Goal: Information Seeking & Learning: Learn about a topic

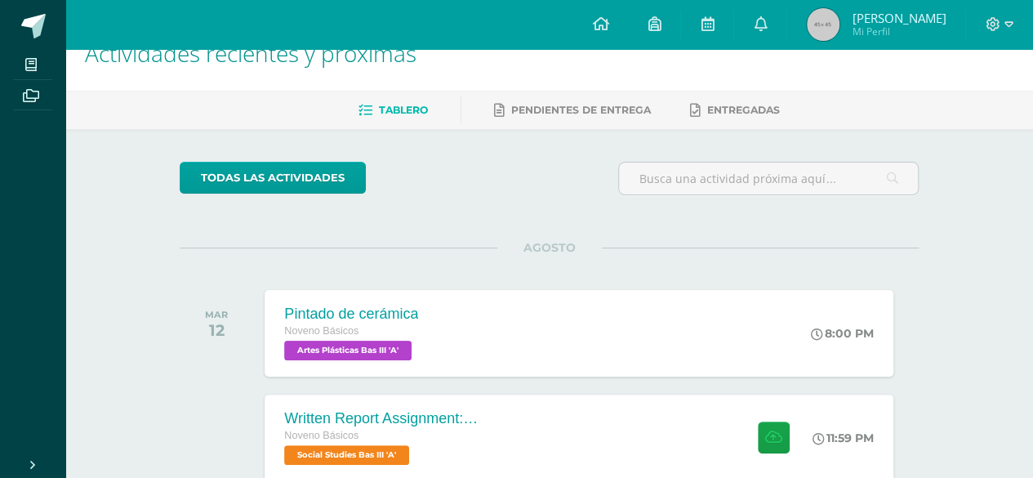
scroll to position [33, 0]
click at [748, 332] on div "Pintado de cerámica Noveno Básicos Artes Plásticas Bas III 'A' 8:00 PM Pintado …" at bounding box center [579, 332] width 635 height 87
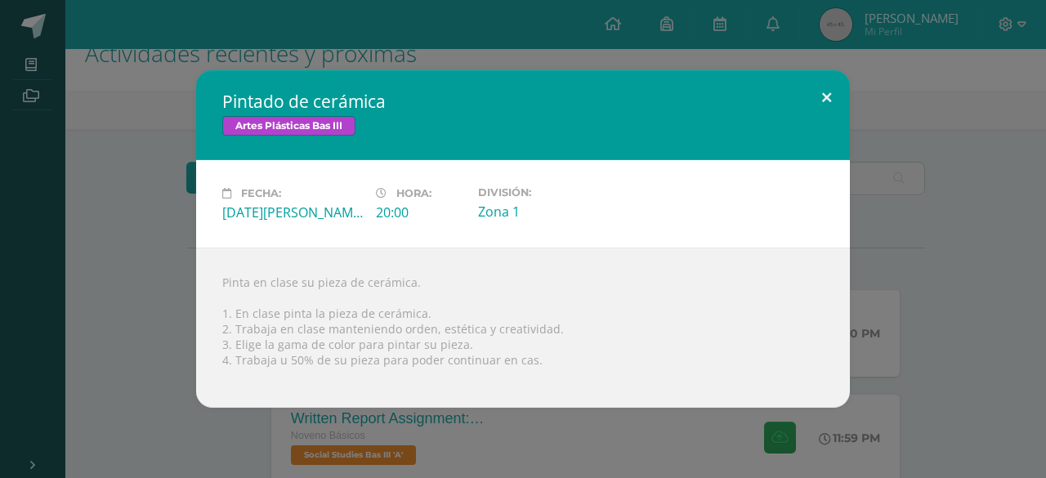
click at [820, 106] on button at bounding box center [826, 98] width 47 height 56
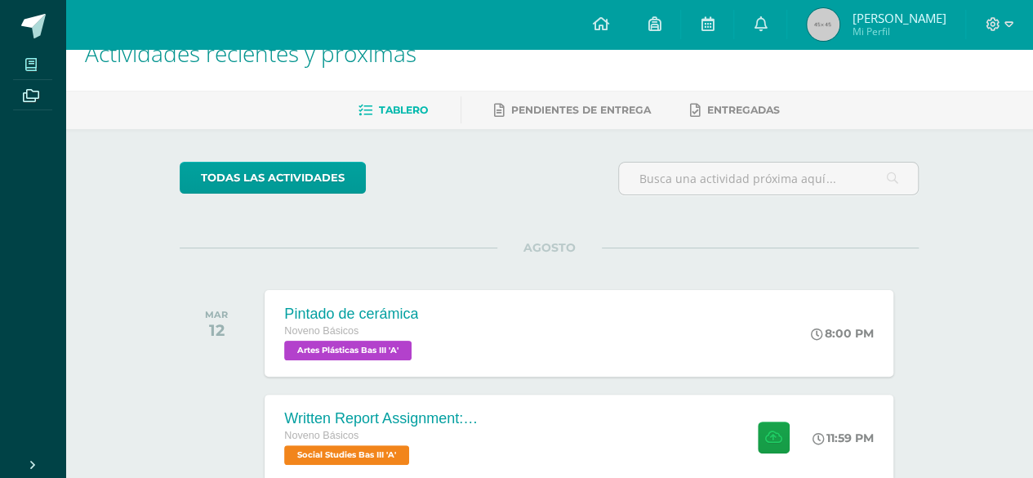
click at [31, 60] on icon at bounding box center [30, 64] width 11 height 13
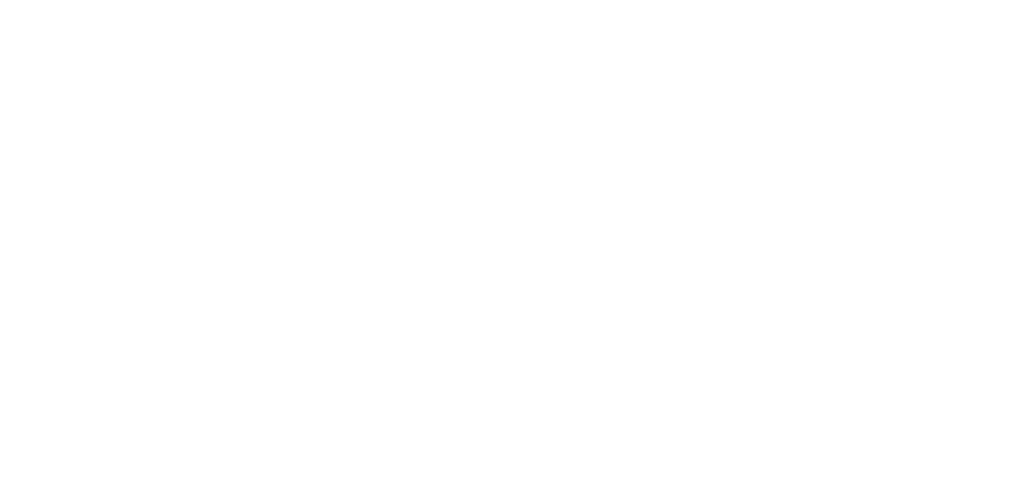
click at [0, 0] on html at bounding box center [0, 0] width 0 height 0
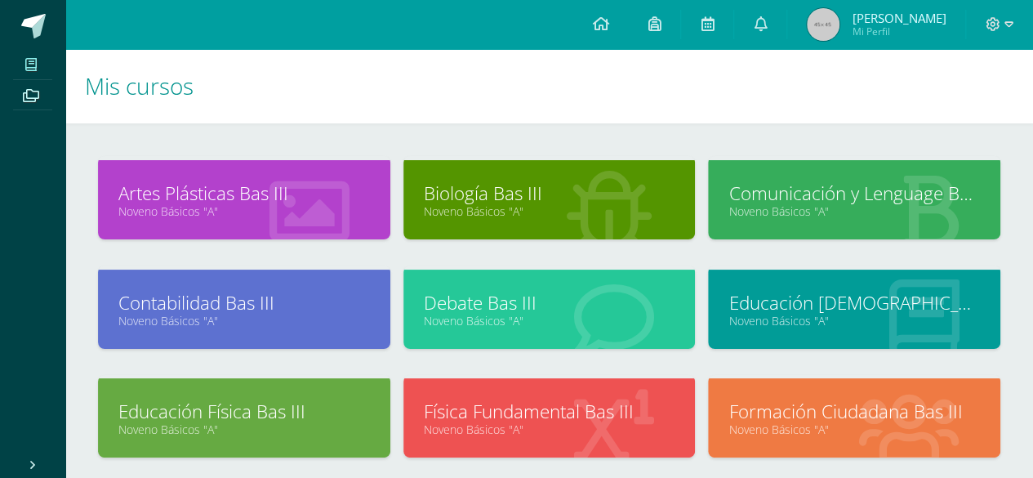
click at [256, 194] on link "Artes Plásticas Bas III" at bounding box center [244, 193] width 252 height 25
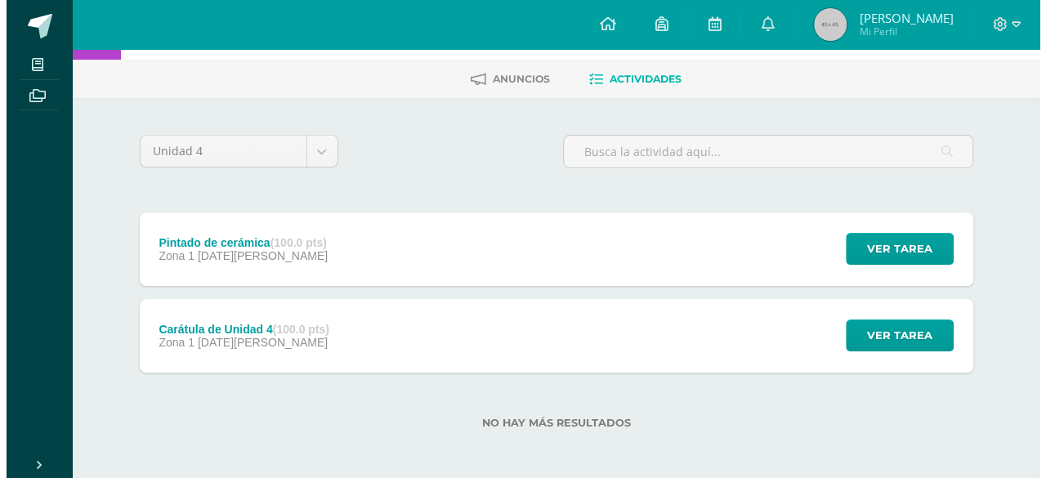
scroll to position [65, 0]
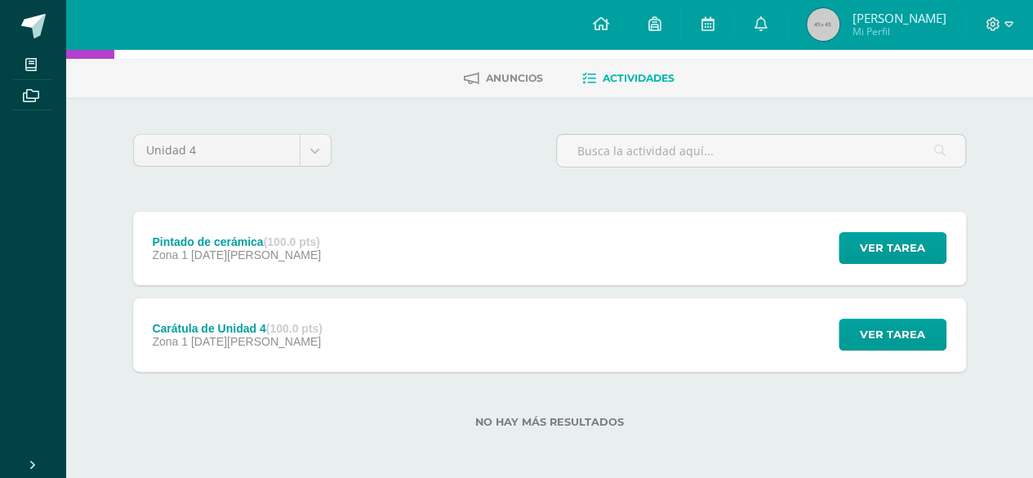
click at [744, 346] on div "Carátula de Unidad 4 (100.0 pts) Zona 1 05 de Agosto Ver tarea Carátula de Unid…" at bounding box center [549, 335] width 833 height 74
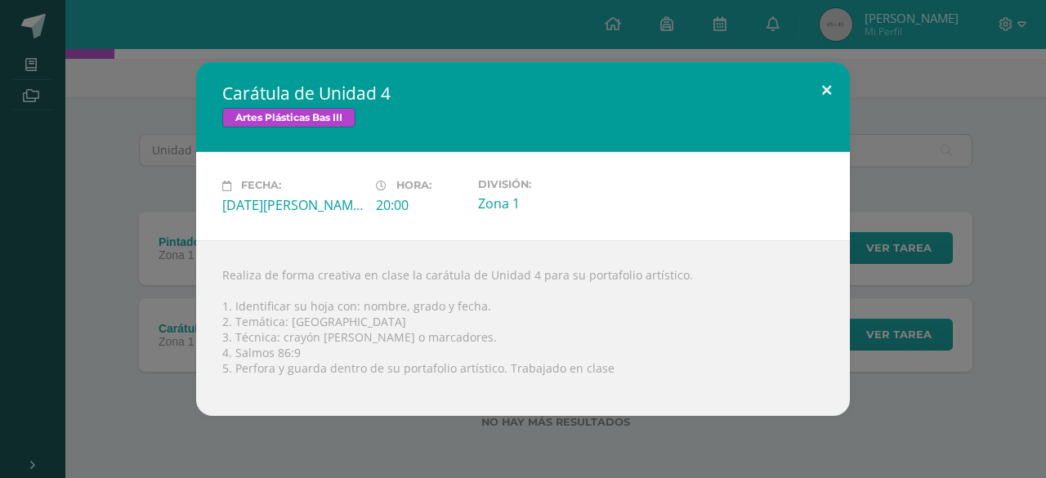
click at [826, 86] on button at bounding box center [826, 90] width 47 height 56
